Goal: Information Seeking & Learning: Compare options

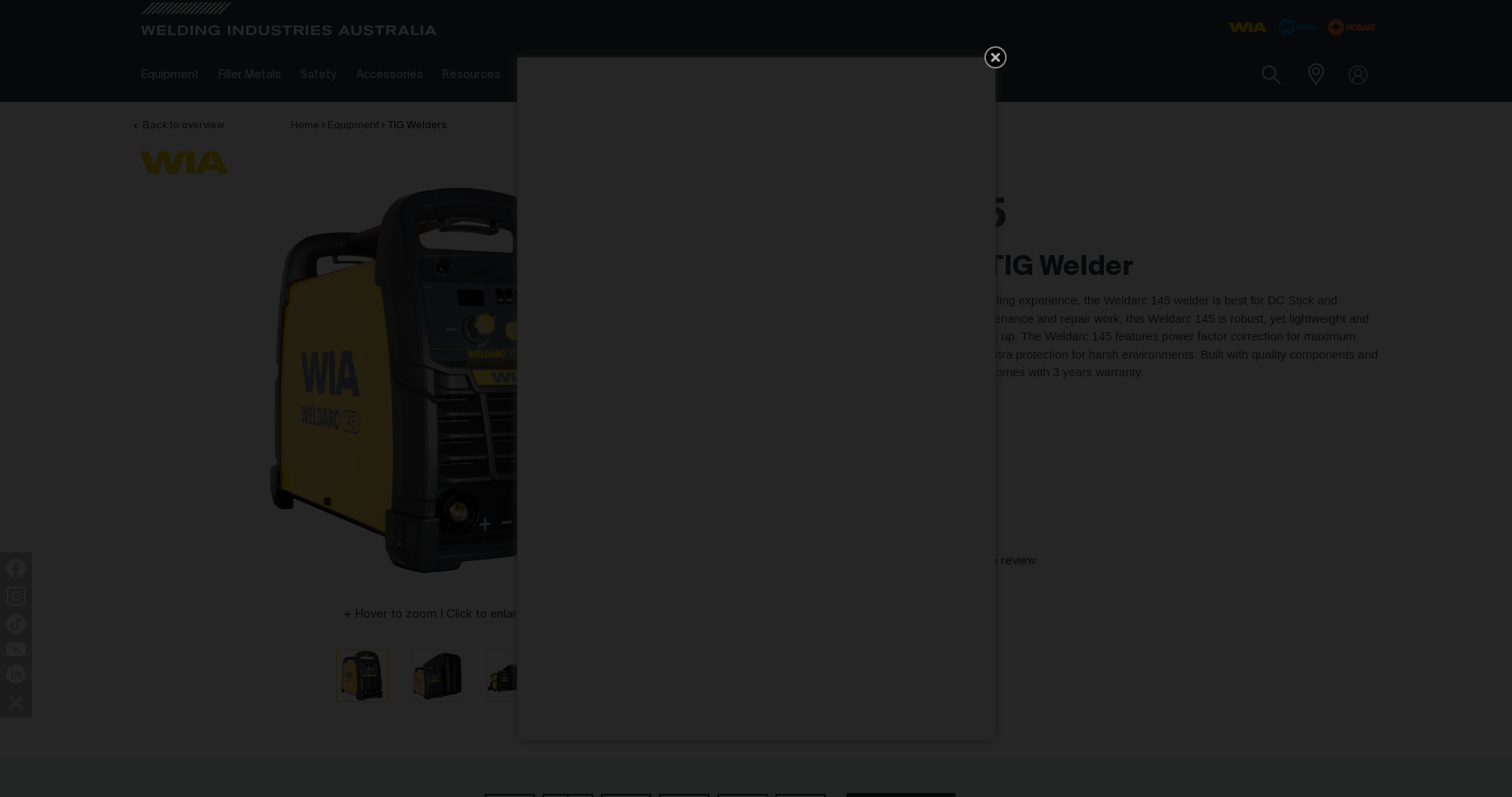
click at [991, 50] on icon "Get 5 WIA Welding Guides Free!" at bounding box center [996, 57] width 19 height 19
